Goal: Check status: Check status

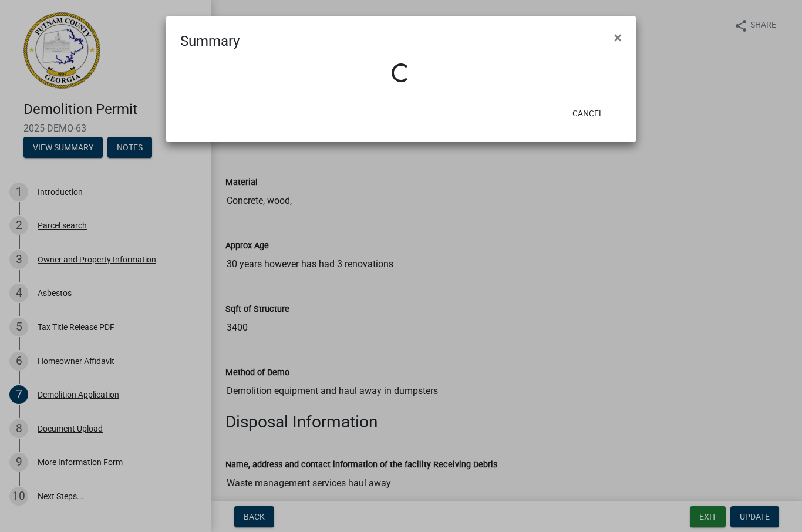
scroll to position [63, 0]
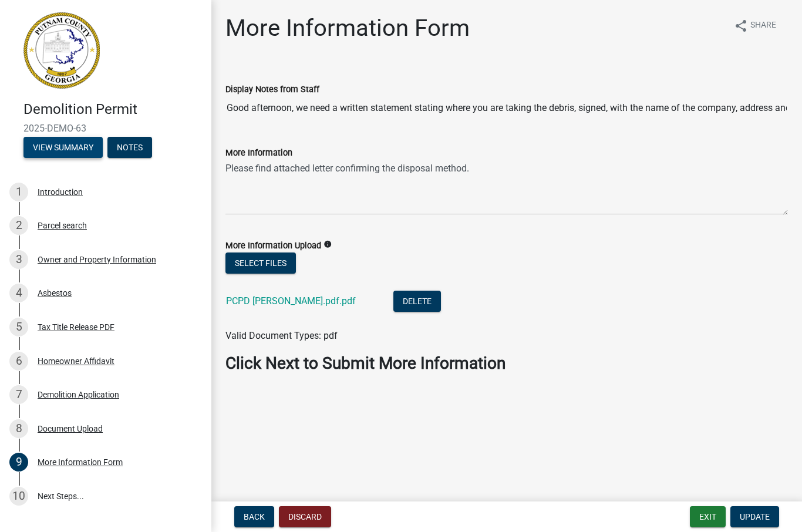
click at [53, 143] on button "View Summary" at bounding box center [62, 147] width 79 height 21
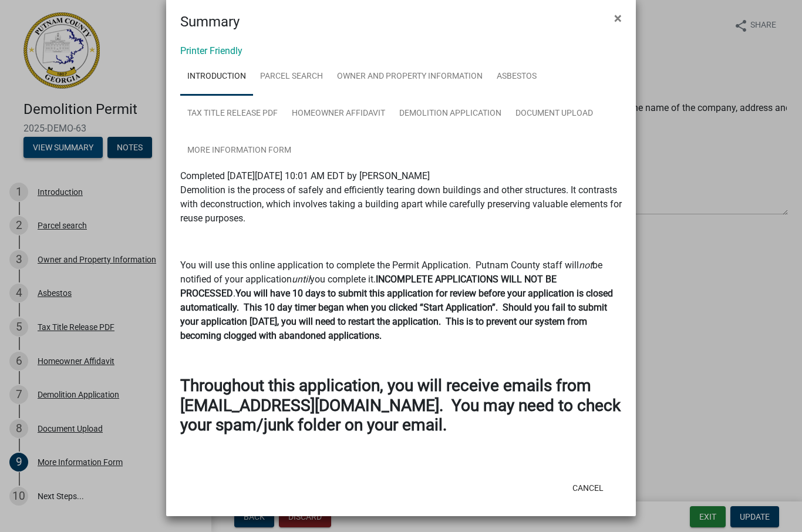
scroll to position [19, 0]
click at [55, 143] on ngb-modal-window "Summary × Printer Friendly Introduction Parcel search Owner and Property Inform…" at bounding box center [401, 266] width 802 height 532
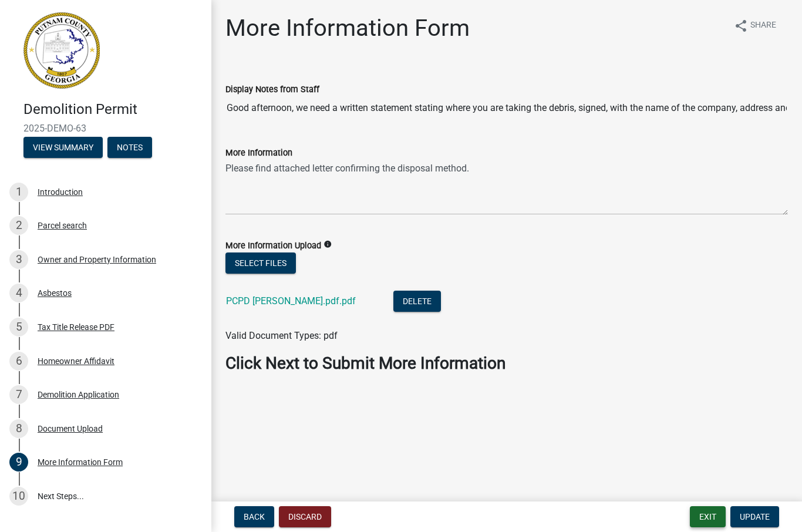
click at [716, 510] on button "Exit" at bounding box center [708, 516] width 36 height 21
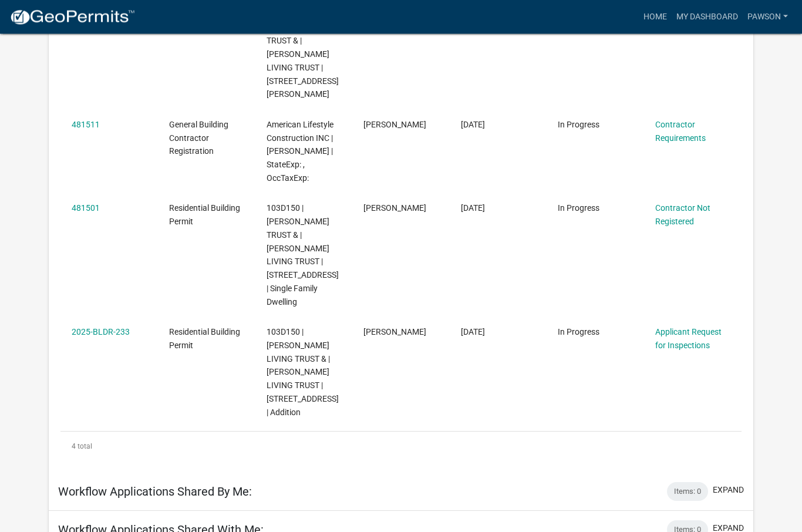
scroll to position [292, 0]
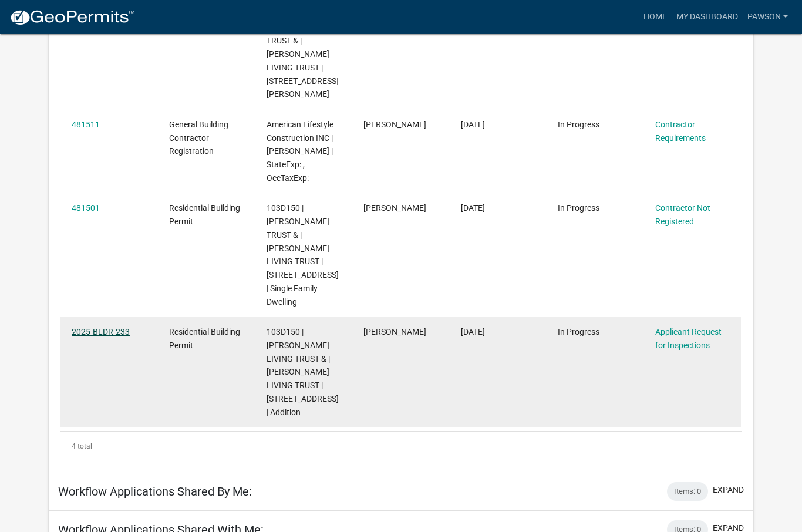
click at [89, 327] on link "2025-BLDR-233" at bounding box center [101, 331] width 58 height 9
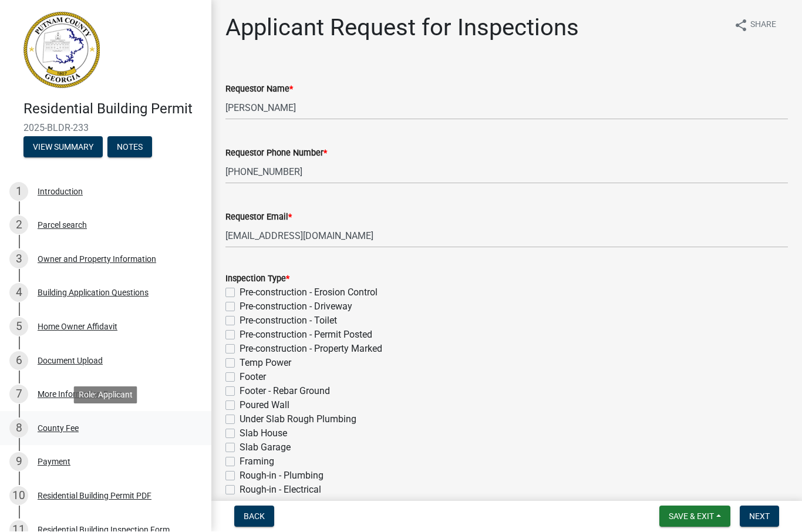
click at [54, 427] on div "County Fee" at bounding box center [58, 428] width 41 height 8
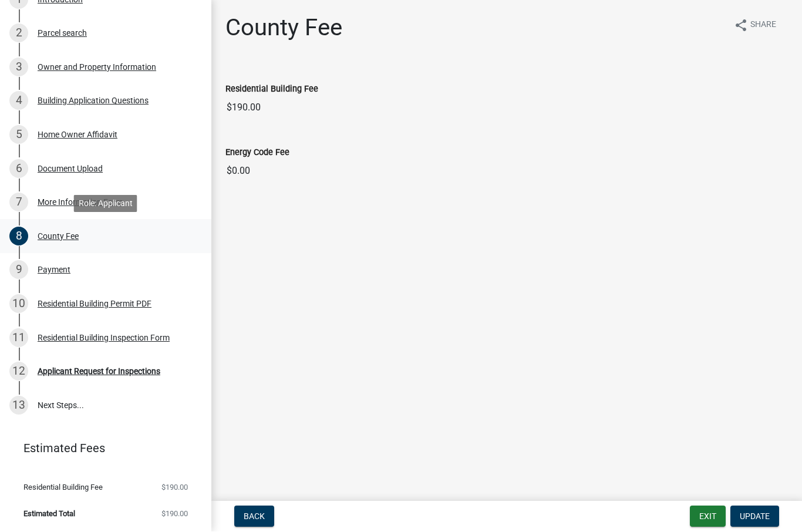
scroll to position [191, 0]
click at [46, 269] on div "Payment" at bounding box center [54, 271] width 33 height 8
